Goal: Browse casually

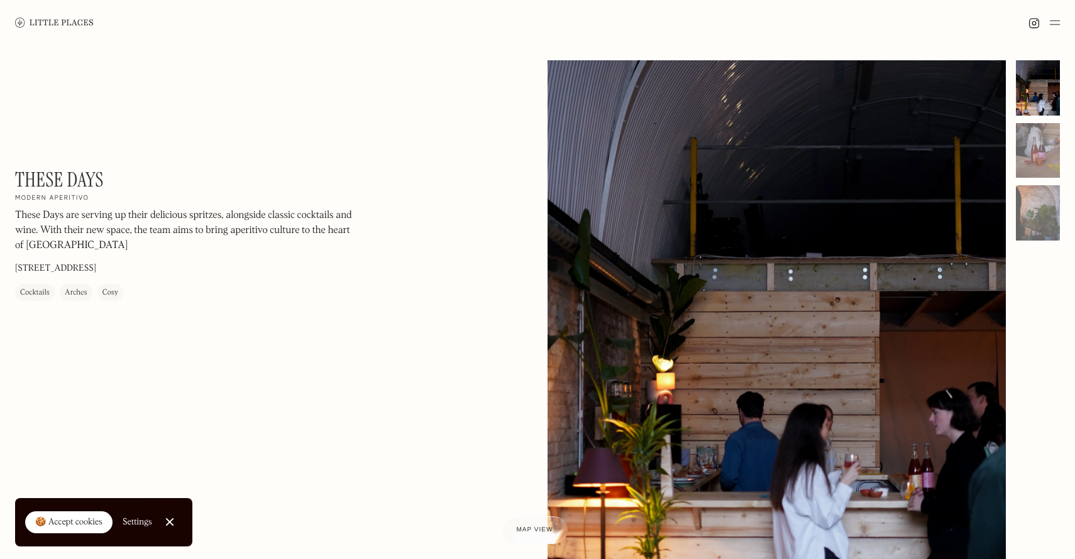
click at [91, 517] on div "🍪 Accept cookies" at bounding box center [68, 523] width 67 height 13
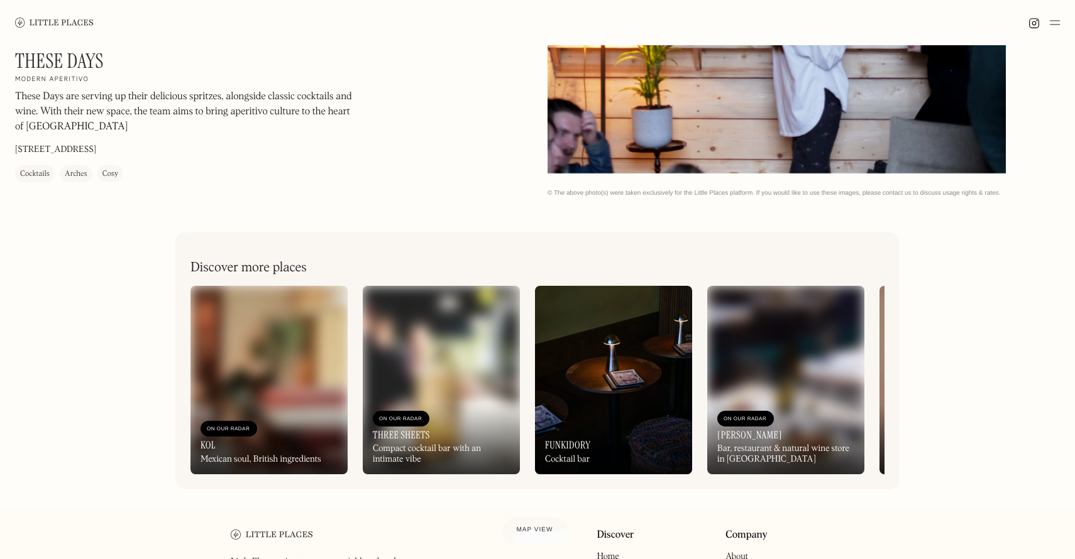
scroll to position [478, 0]
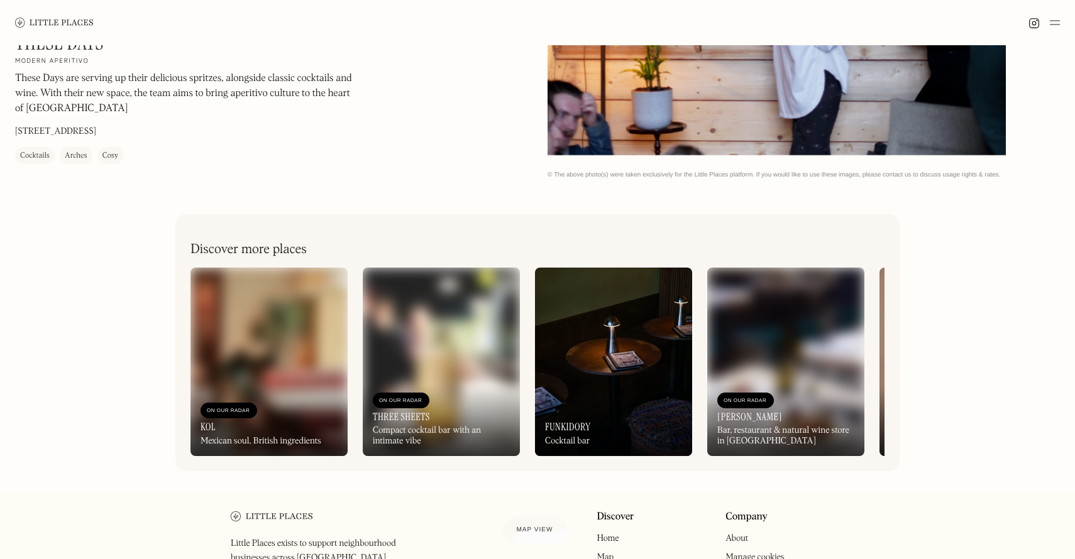
click at [310, 363] on img at bounding box center [268, 362] width 157 height 189
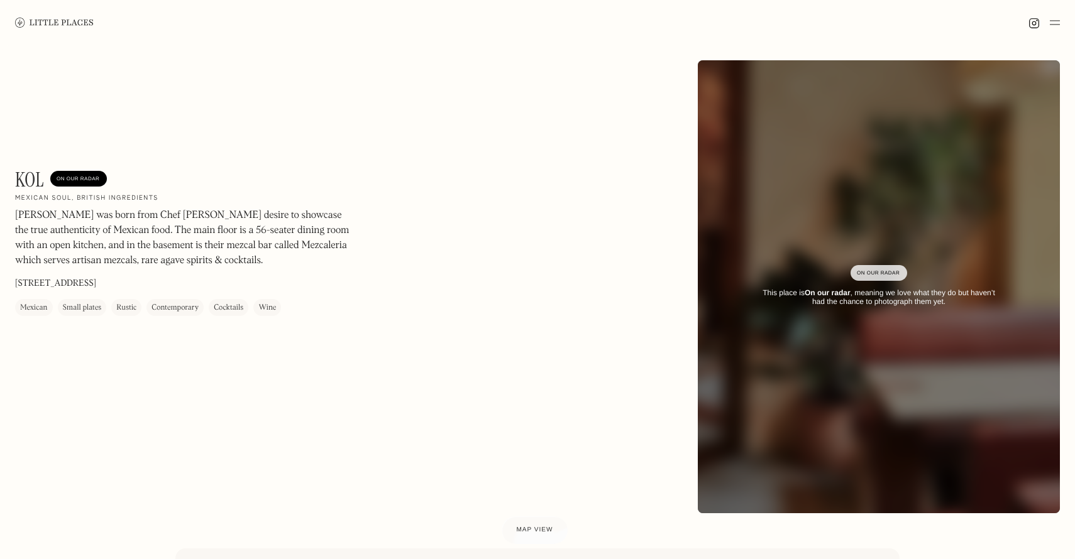
click at [28, 21] on img at bounding box center [54, 22] width 79 height 9
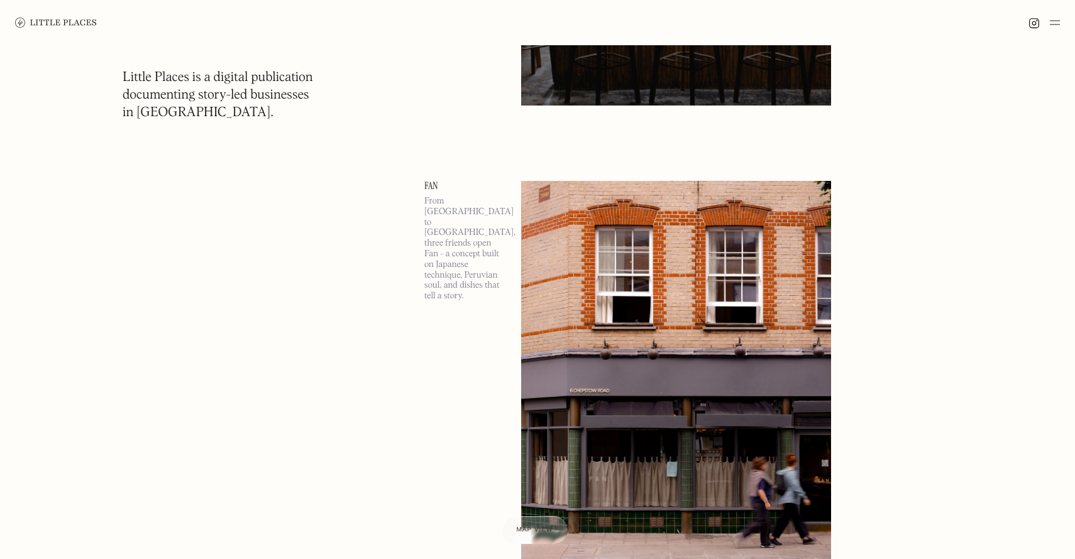
scroll to position [532, 0]
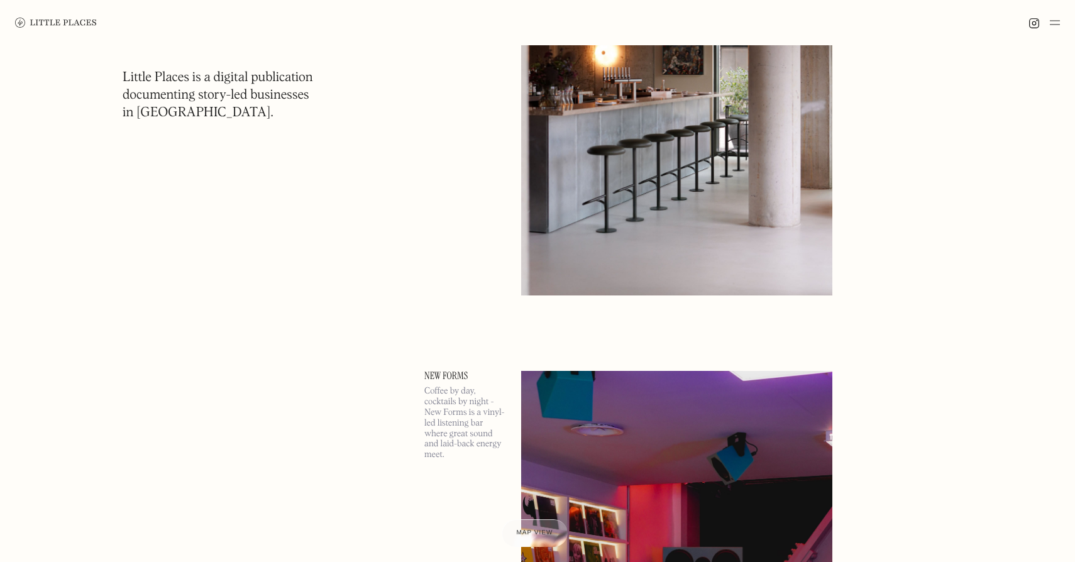
scroll to position [12177, 0]
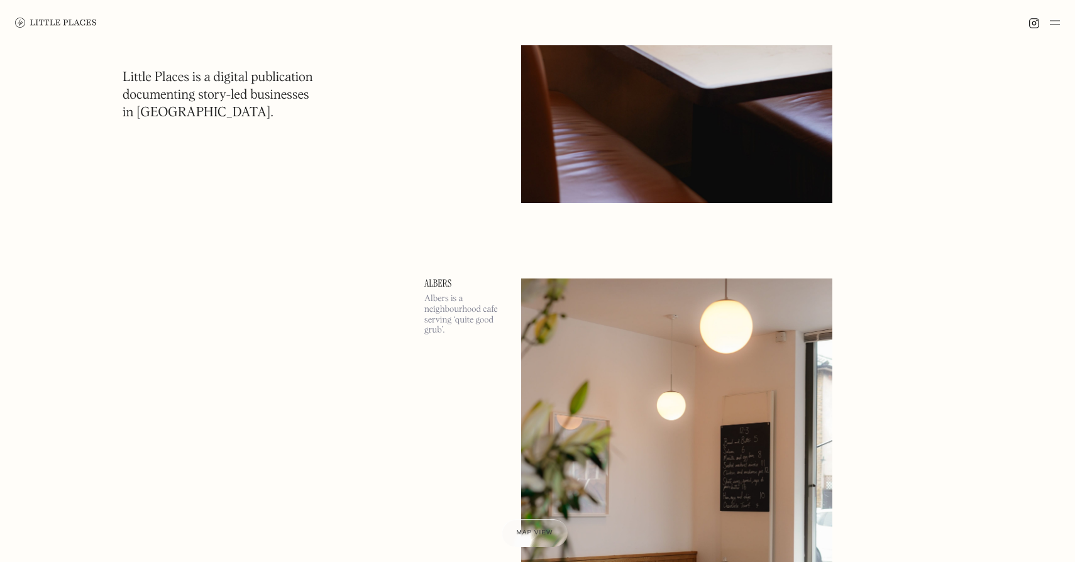
scroll to position [25164, 0]
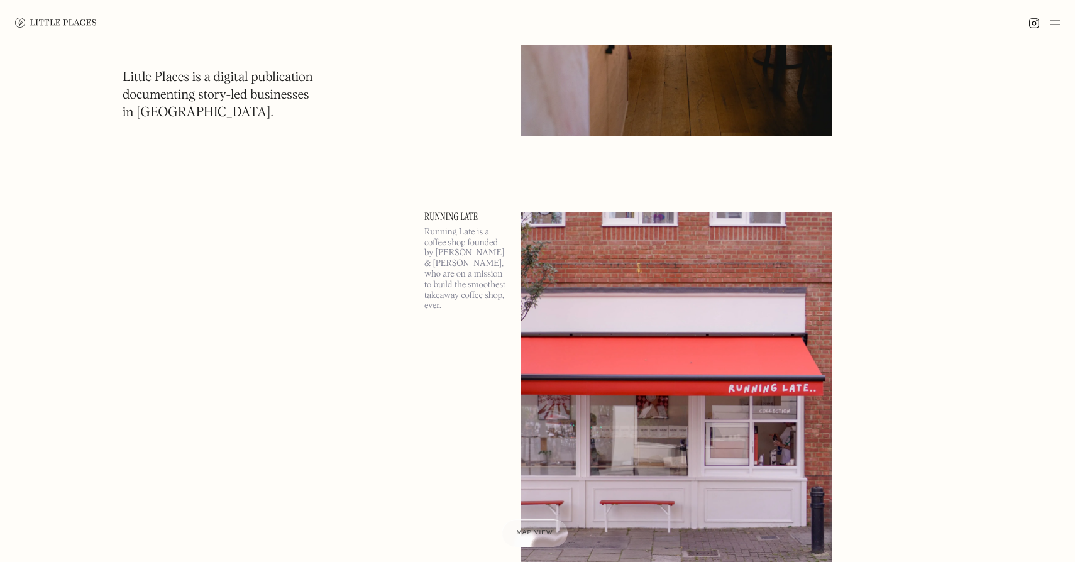
scroll to position [38810, 0]
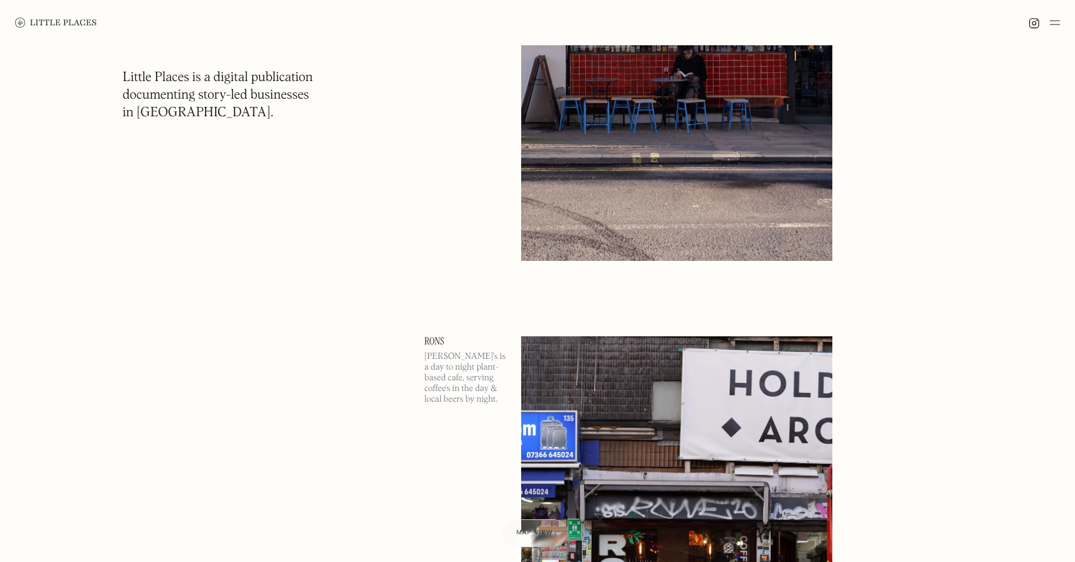
scroll to position [51421, 0]
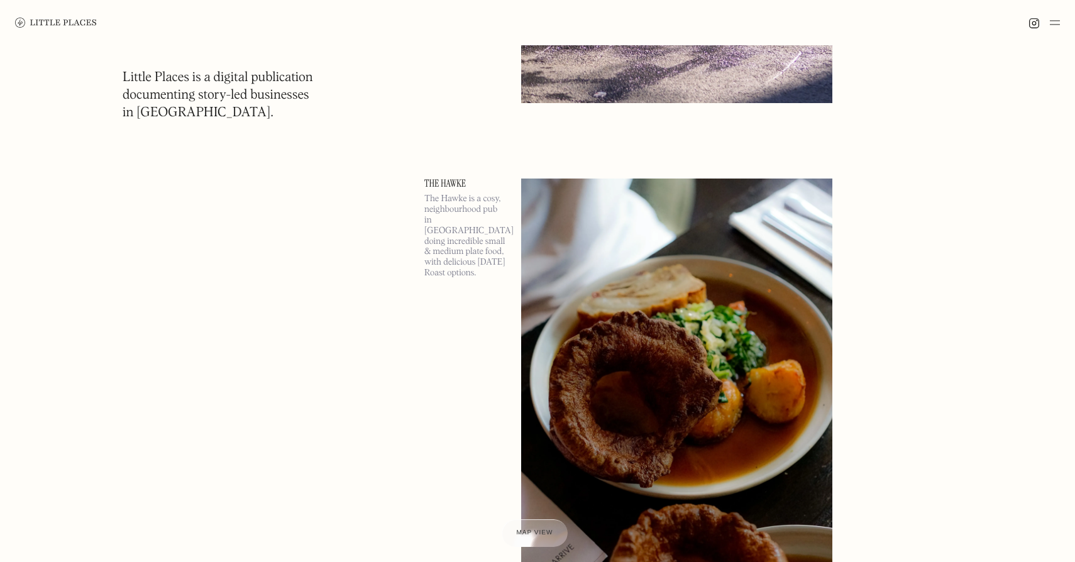
scroll to position [64083, 0]
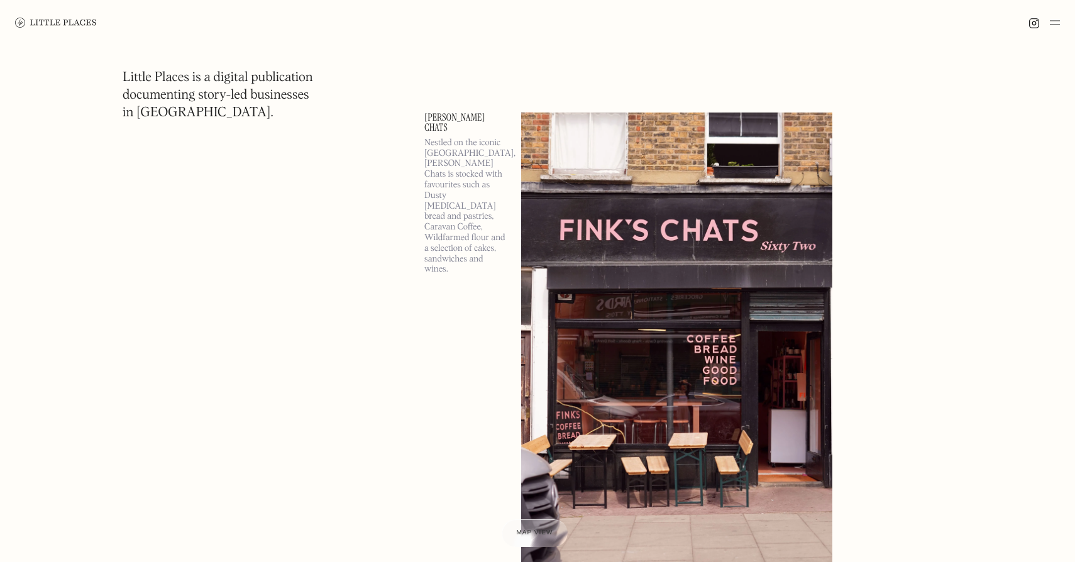
scroll to position [78045, 0]
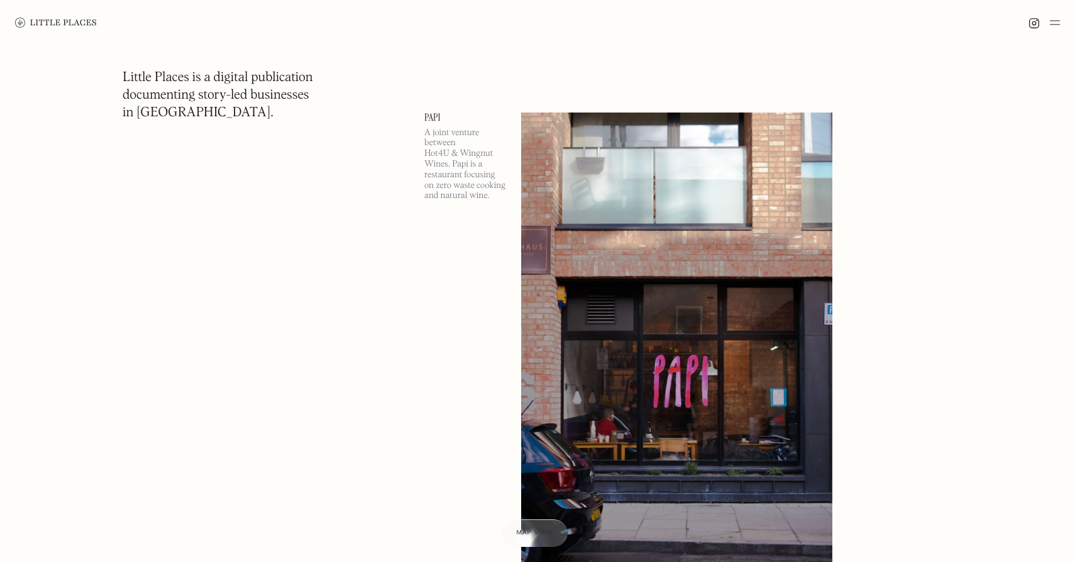
scroll to position [90769, 0]
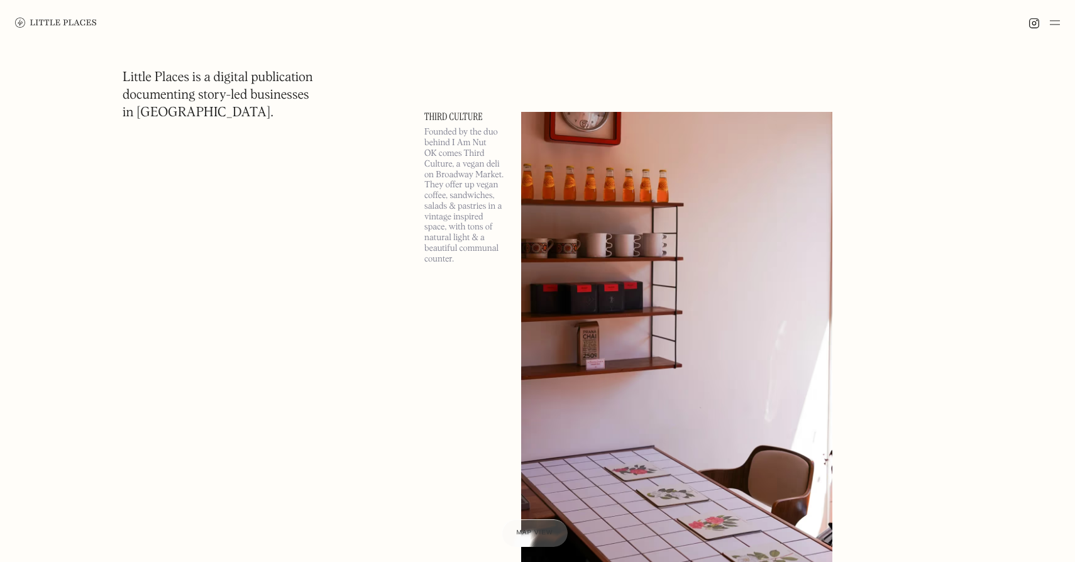
scroll to position [102848, 0]
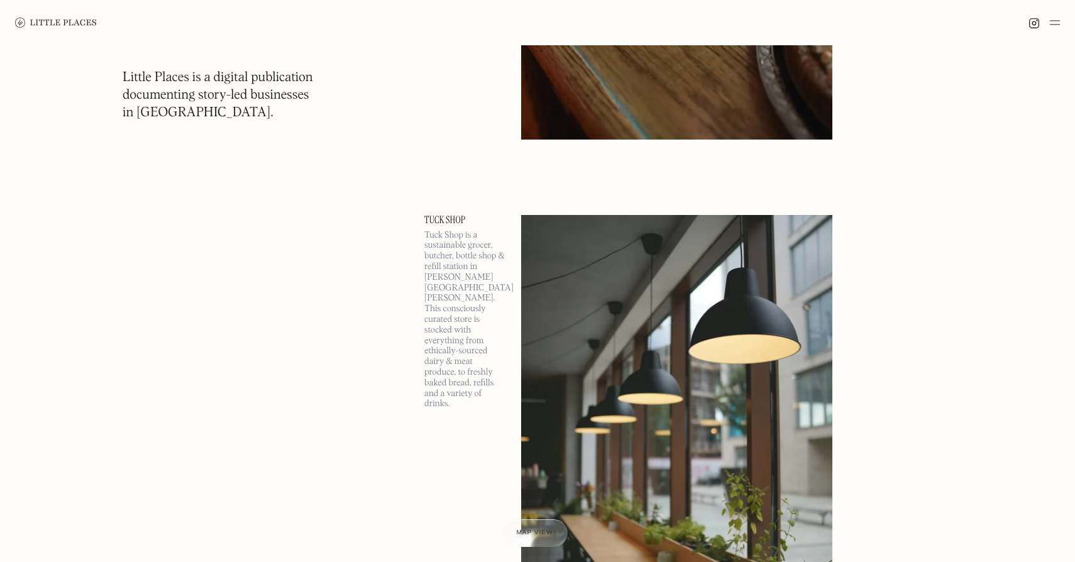
scroll to position [112556, 0]
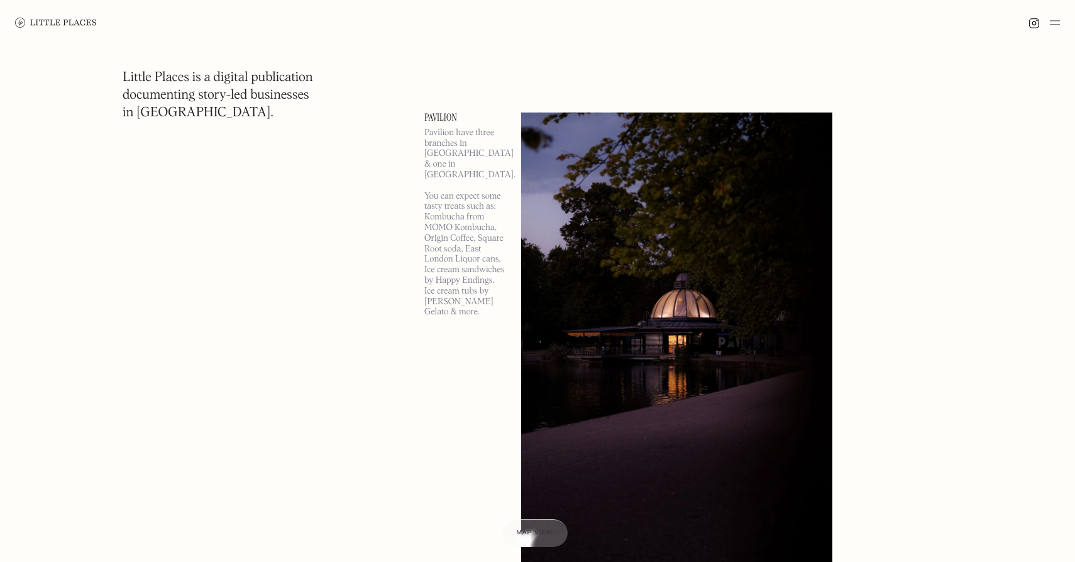
scroll to position [129009, 0]
